Goal: Transaction & Acquisition: Purchase product/service

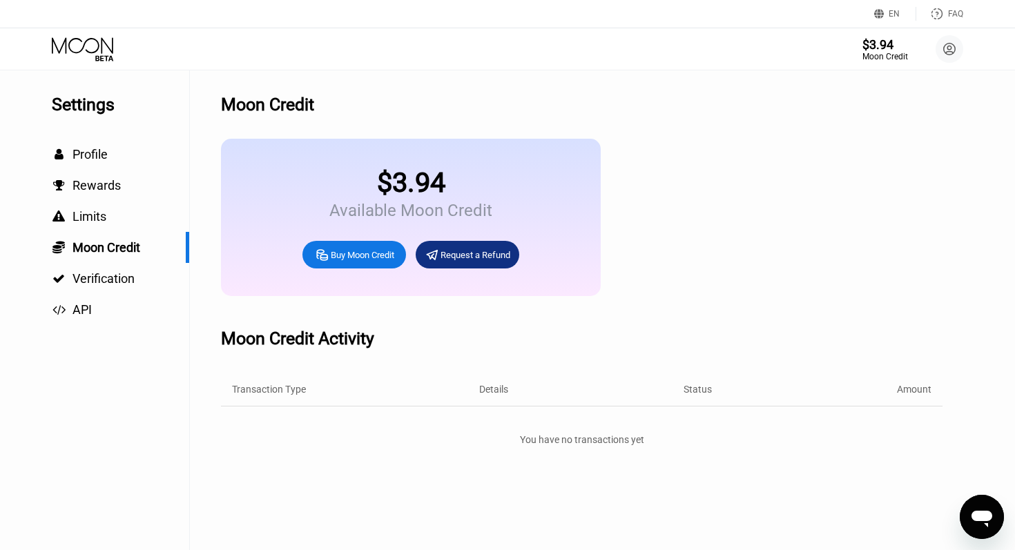
click at [370, 253] on div "Buy Moon Credit" at bounding box center [363, 255] width 64 height 12
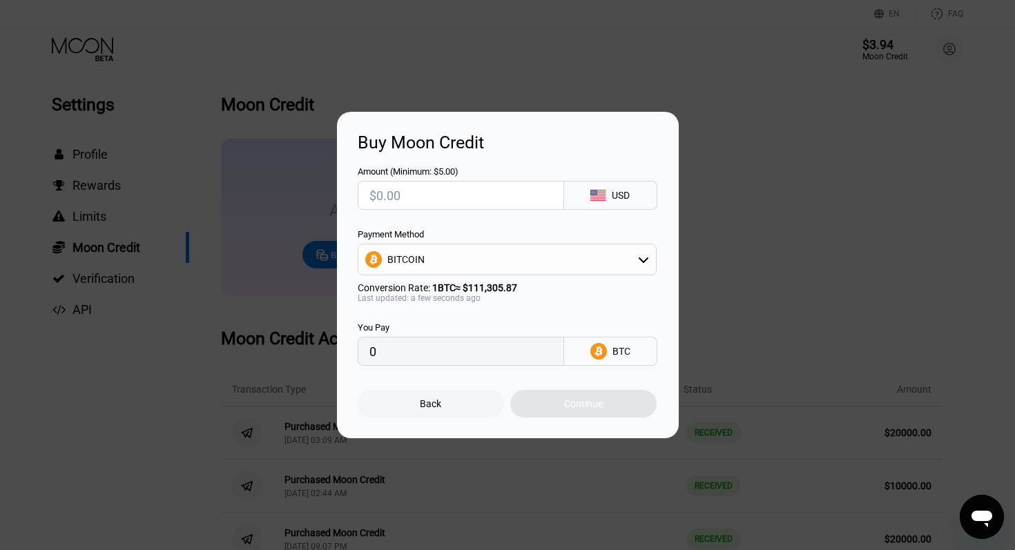
click at [478, 260] on div "BITCOIN" at bounding box center [507, 260] width 298 height 28
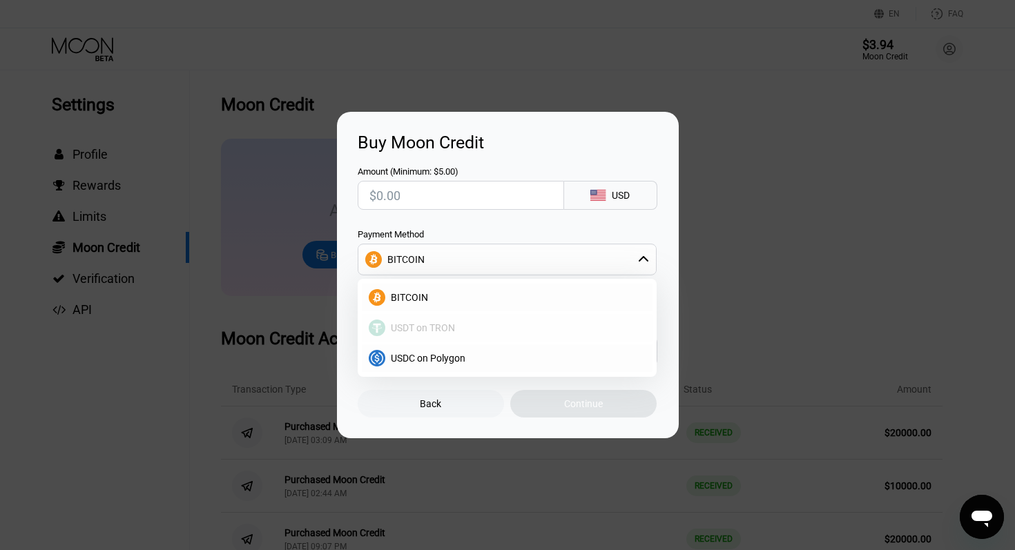
click at [422, 328] on span "USDT on TRON" at bounding box center [423, 327] width 64 height 11
type input "0.00"
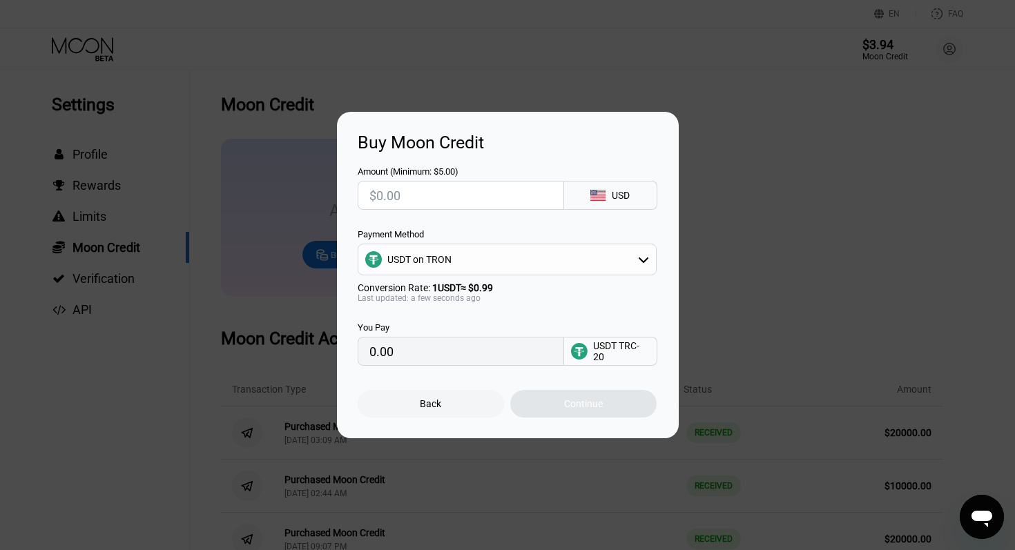
click at [407, 195] on input "text" at bounding box center [460, 196] width 183 height 28
type input "$2"
type input "2.02"
type input "$20"
type input "20.20"
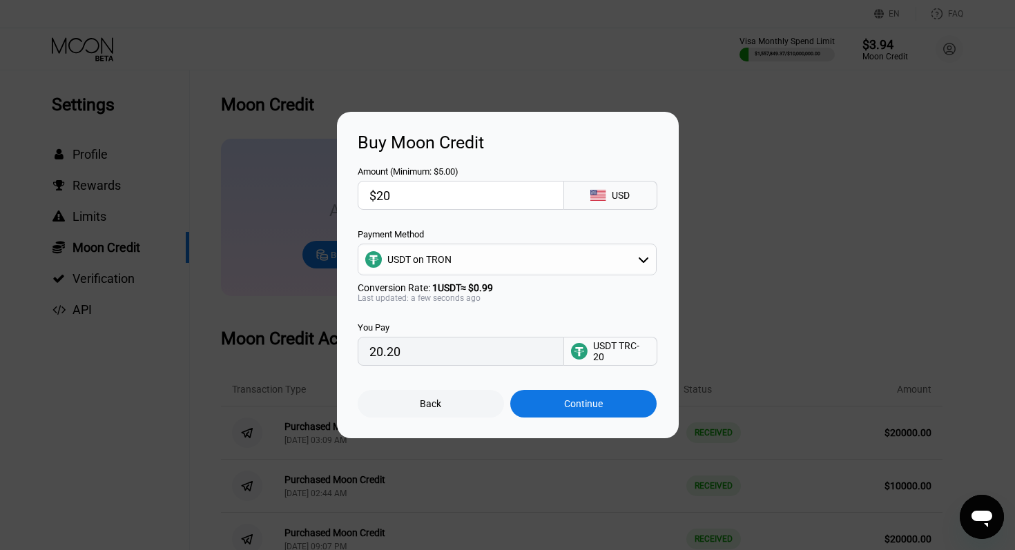
type input "$200"
type input "202.02"
type input "$2000"
type input "2020.20"
type input "$20000"
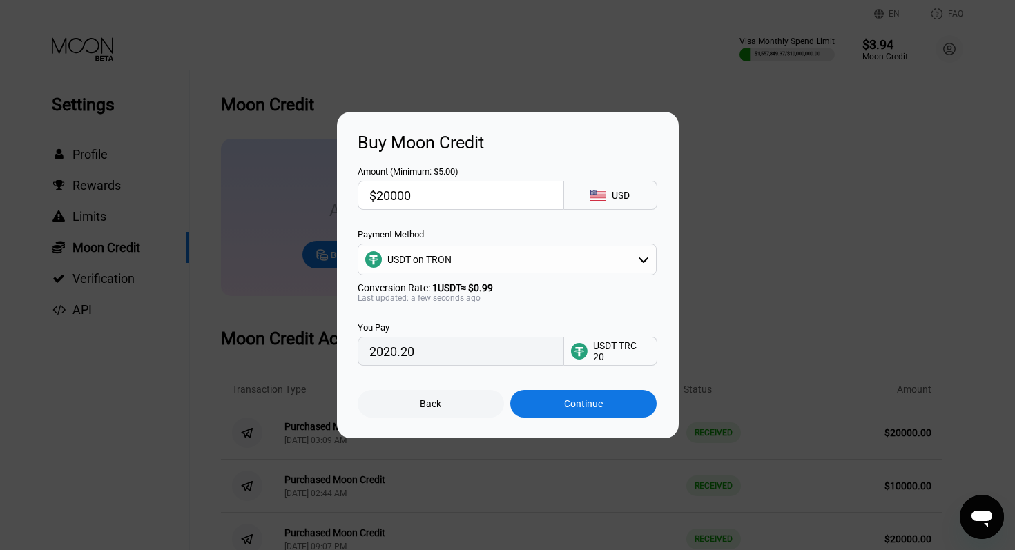
type input "20202.02"
type input "$20000"
click at [588, 406] on div "Continue" at bounding box center [583, 403] width 39 height 11
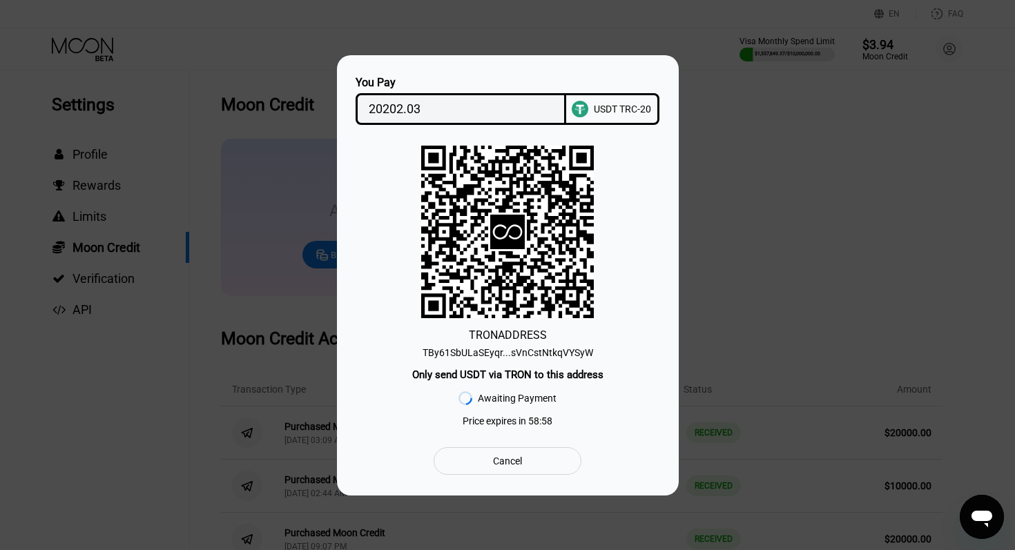
click at [536, 351] on div "TBy61SbULaSEyqr...sVnCstNtkqVYSyW" at bounding box center [508, 352] width 171 height 11
